Goal: Navigation & Orientation: Understand site structure

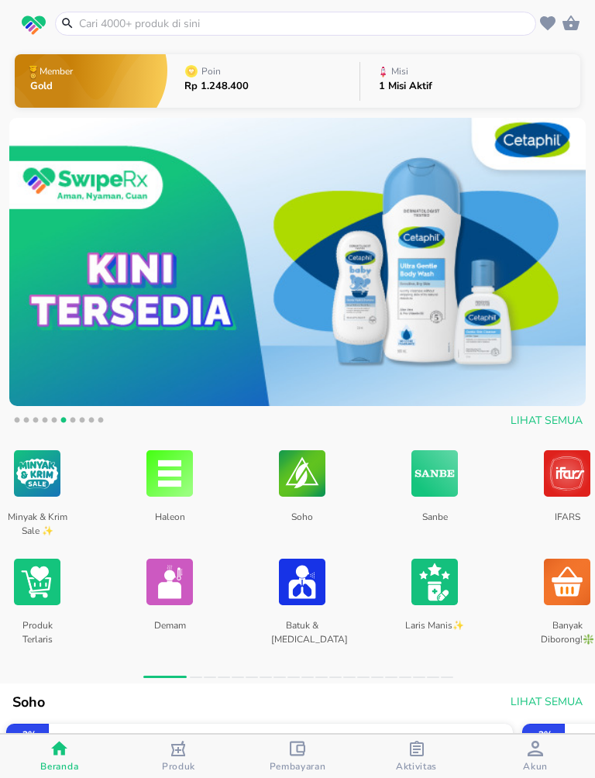
click at [524, 747] on div "Akun" at bounding box center [535, 756] width 25 height 32
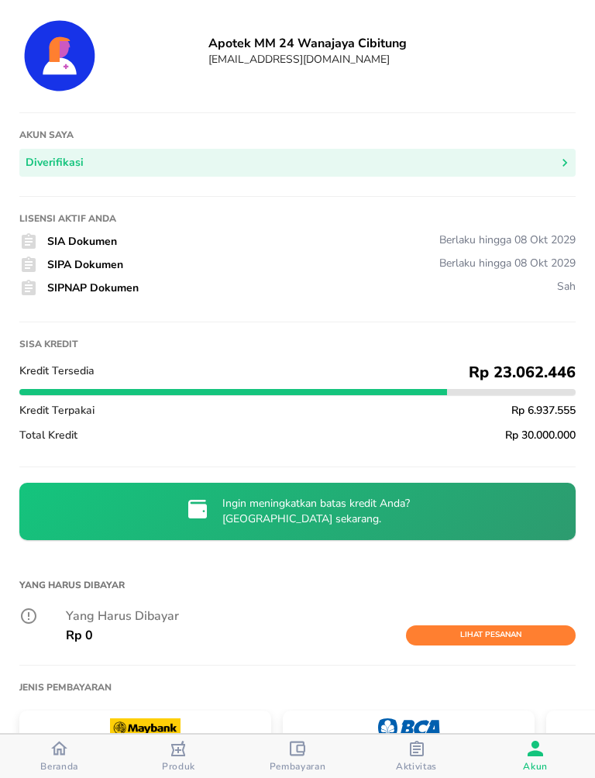
click at [530, 757] on div "button" at bounding box center [534, 749] width 15 height 19
click at [407, 760] on span "Aktivitas" at bounding box center [416, 766] width 41 height 12
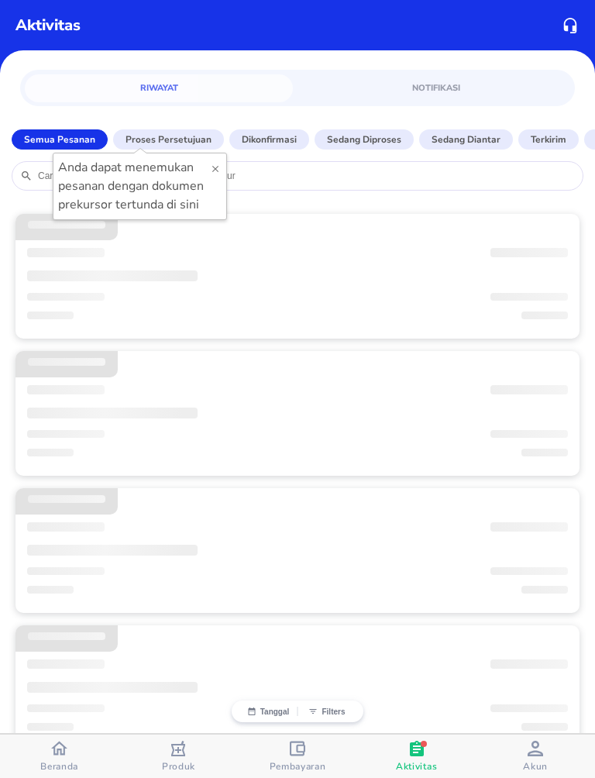
click at [67, 758] on div "button" at bounding box center [59, 750] width 16 height 20
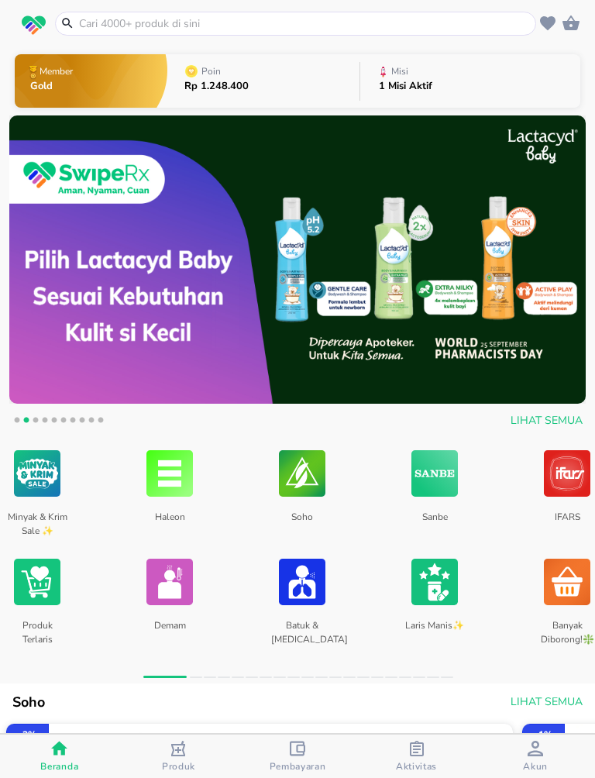
click at [534, 762] on span "Akun" at bounding box center [535, 766] width 25 height 12
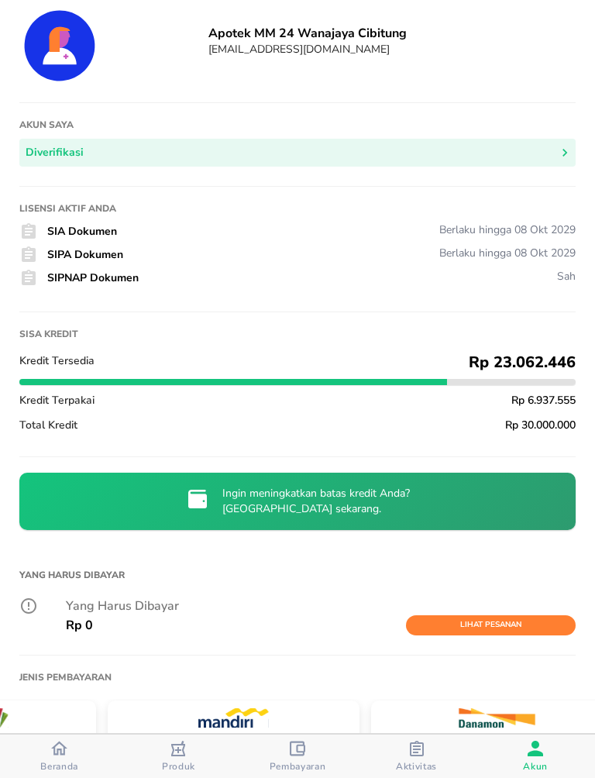
scroll to position [9, 0]
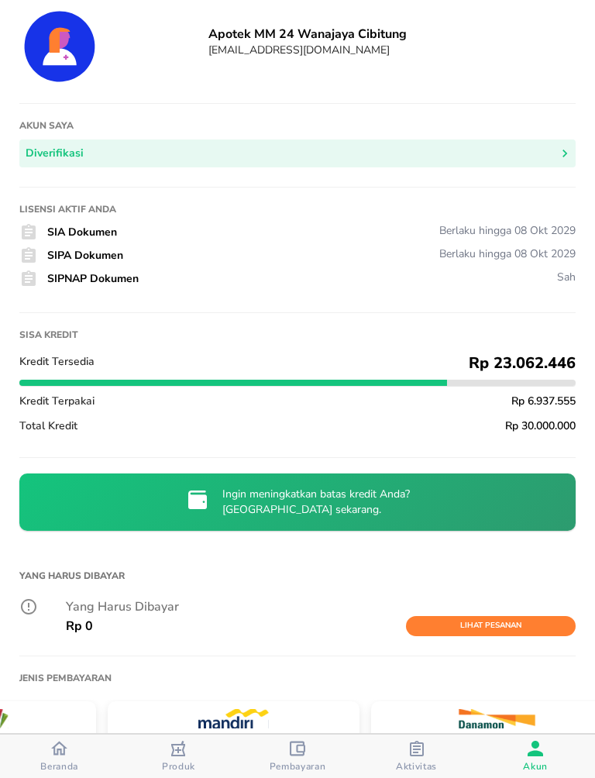
click at [60, 747] on icon "button" at bounding box center [59, 748] width 16 height 16
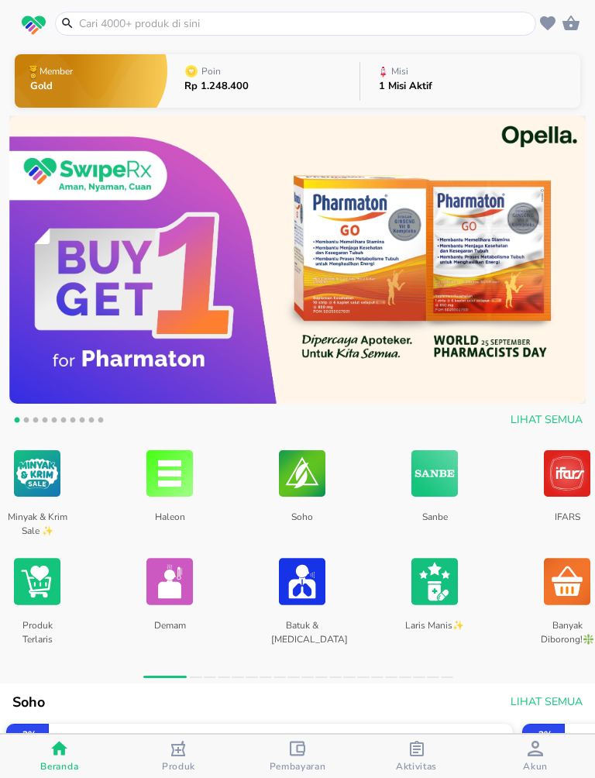
click at [535, 754] on icon "button" at bounding box center [534, 747] width 15 height 15
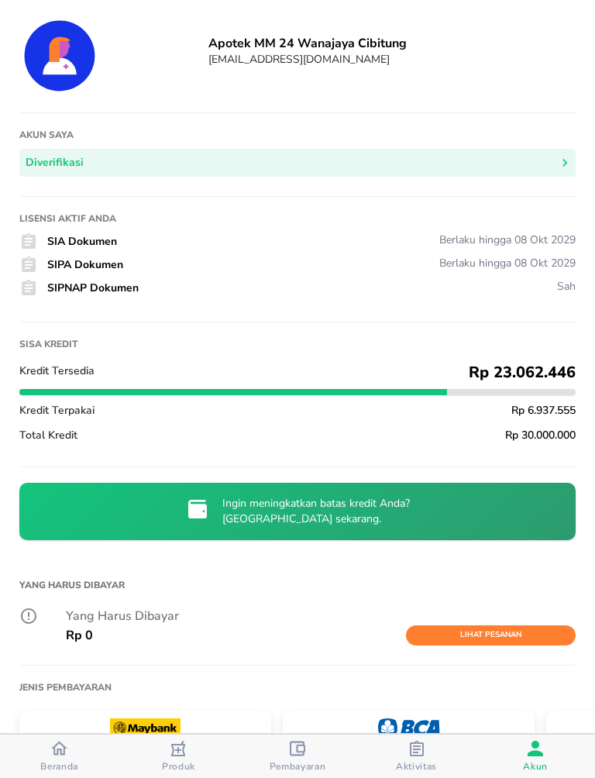
click at [67, 755] on div "button" at bounding box center [59, 750] width 16 height 20
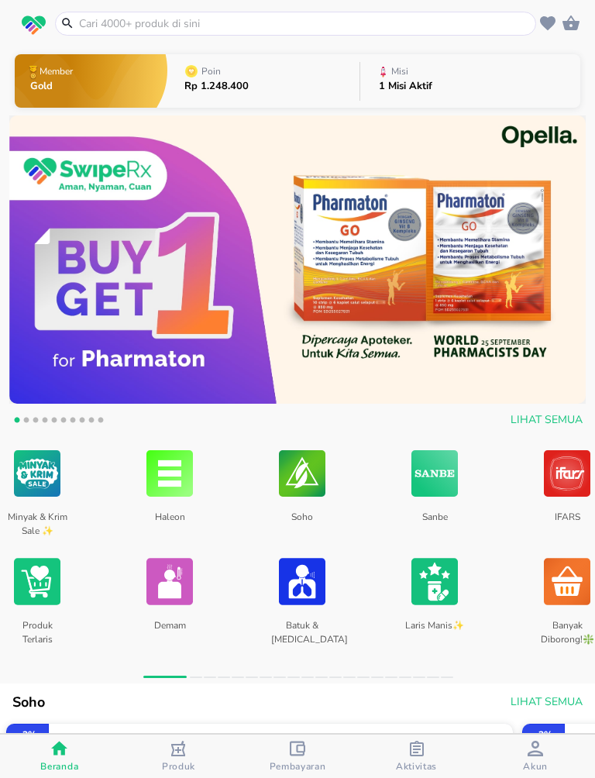
click at [524, 762] on span "Akun" at bounding box center [535, 766] width 25 height 12
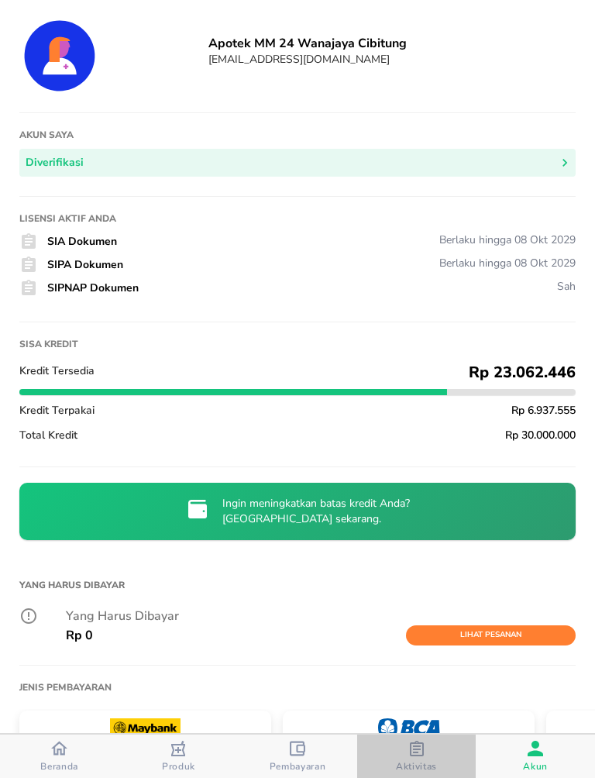
click at [407, 755] on div "Aktivitas" at bounding box center [416, 756] width 41 height 32
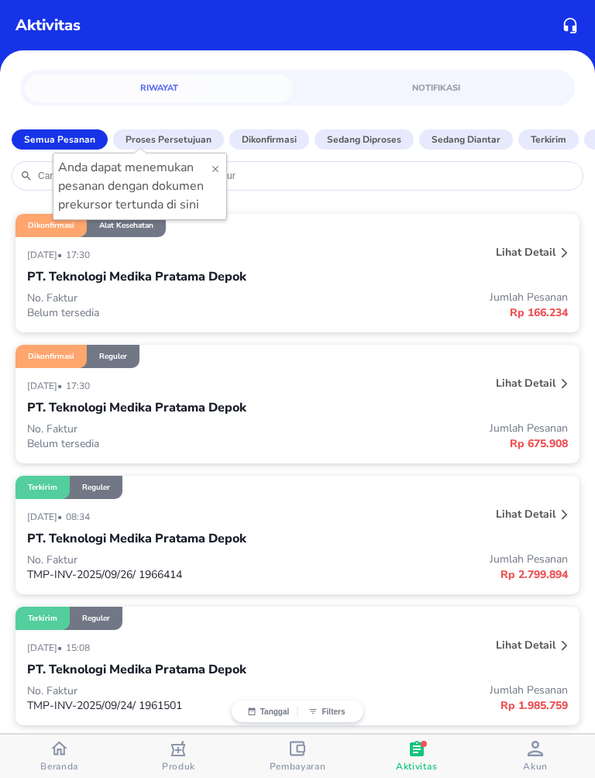
click at [59, 760] on span "Beranda" at bounding box center [59, 766] width 38 height 12
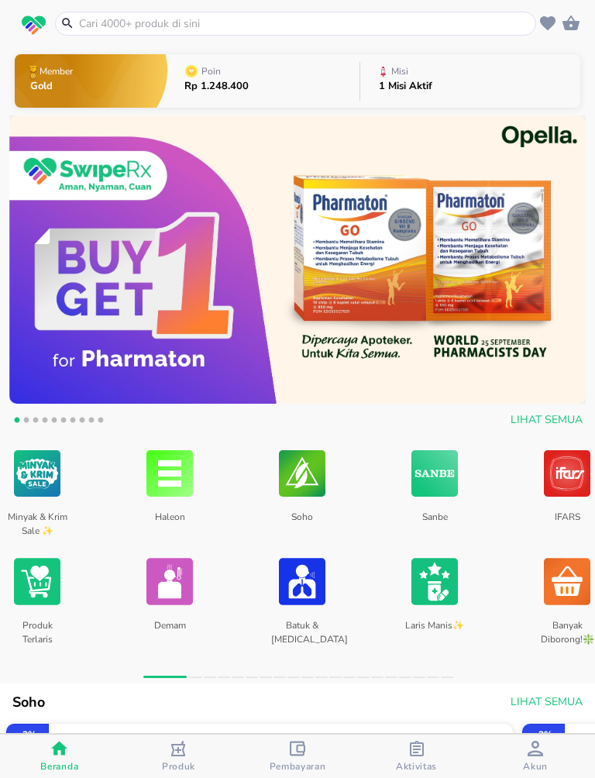
click at [525, 764] on span "Akun" at bounding box center [535, 766] width 25 height 12
